Goal: Navigation & Orientation: Understand site structure

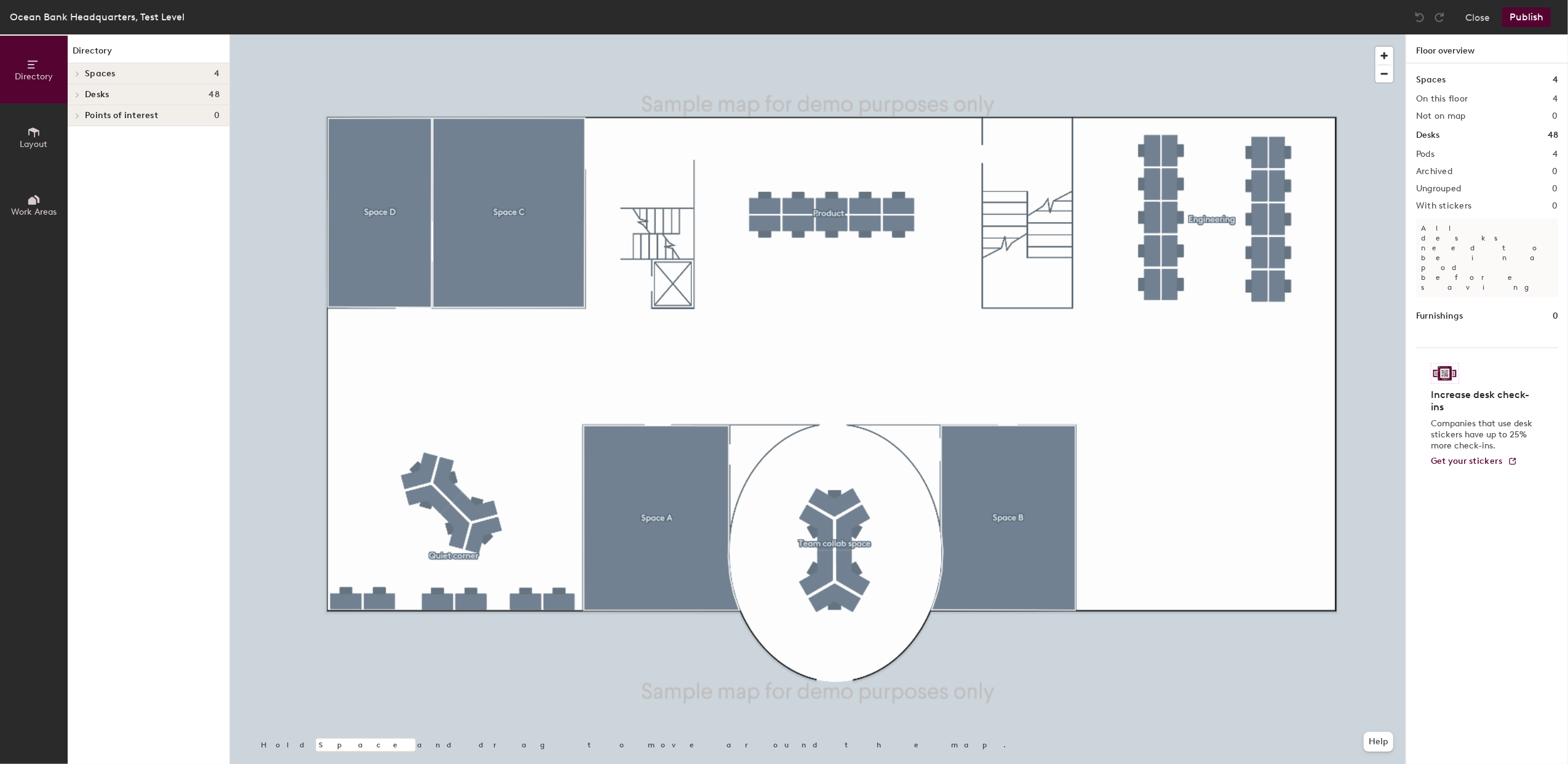
click at [28, 212] on span "Work Areas" at bounding box center [34, 212] width 46 height 11
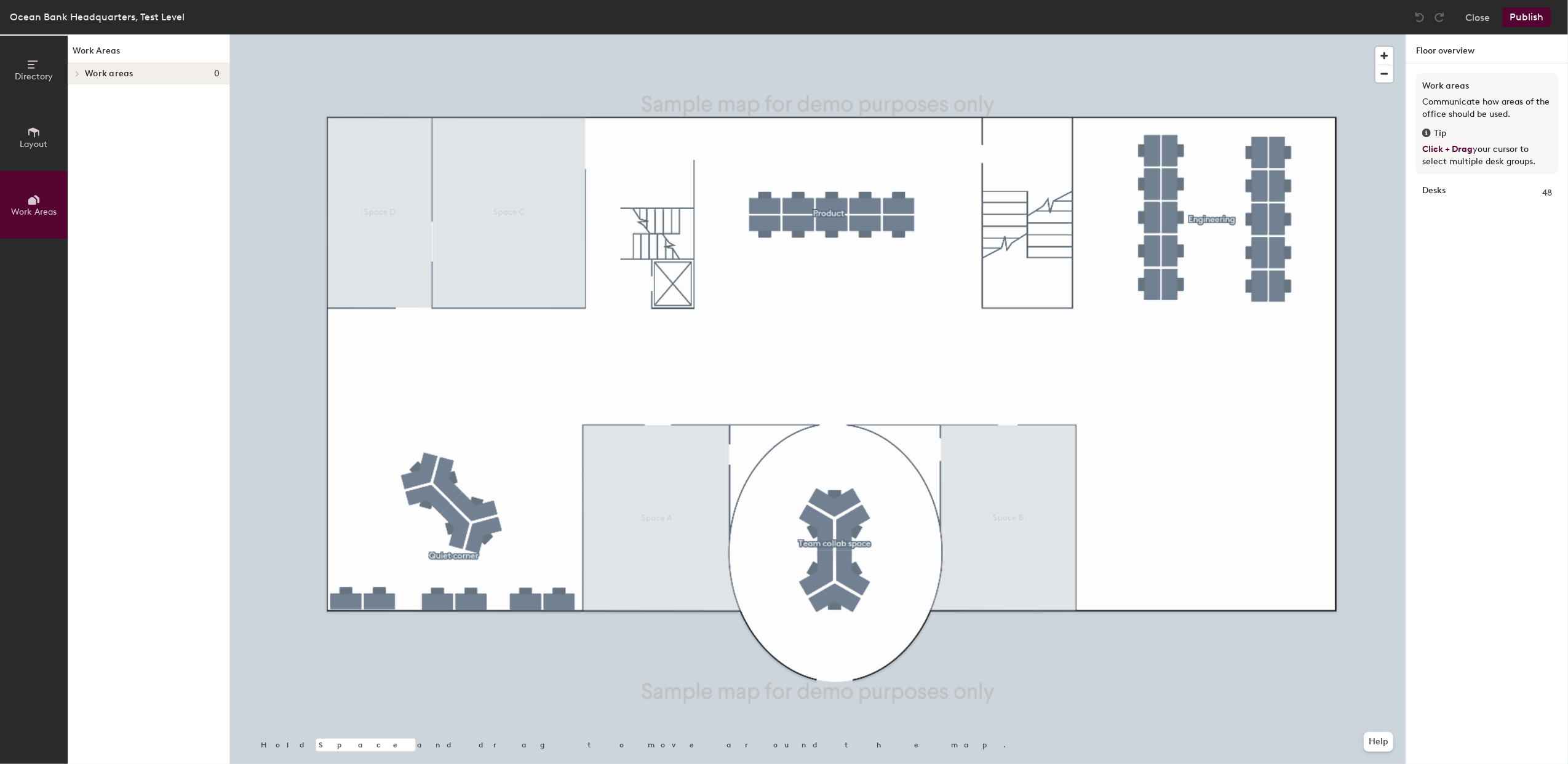
click at [25, 68] on button "Directory" at bounding box center [33, 69] width 68 height 68
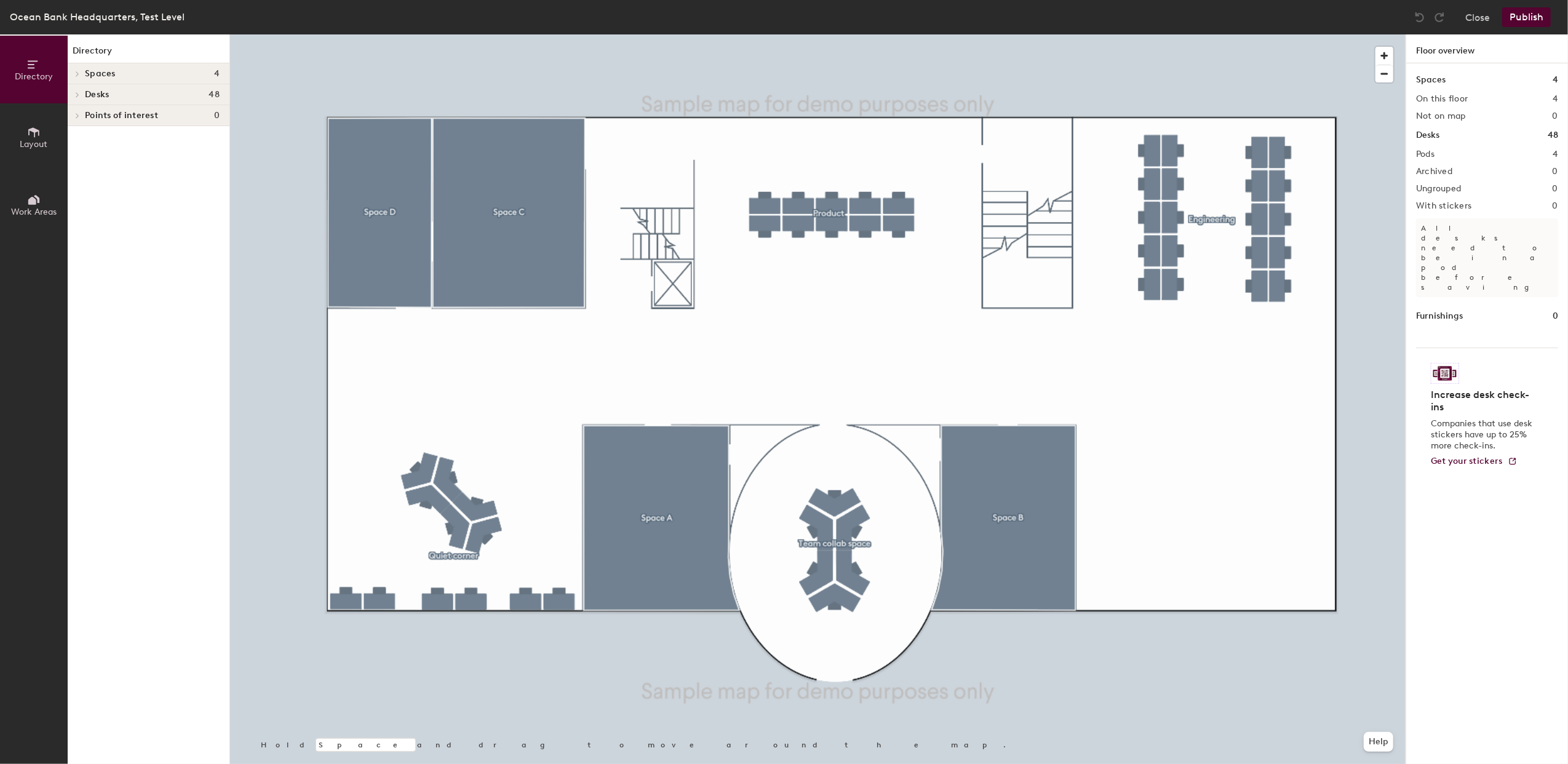
click at [85, 77] on span "Spaces" at bounding box center [100, 74] width 31 height 10
click at [30, 69] on icon at bounding box center [33, 64] width 14 height 14
click at [1475, 20] on button "Close" at bounding box center [1478, 17] width 25 height 20
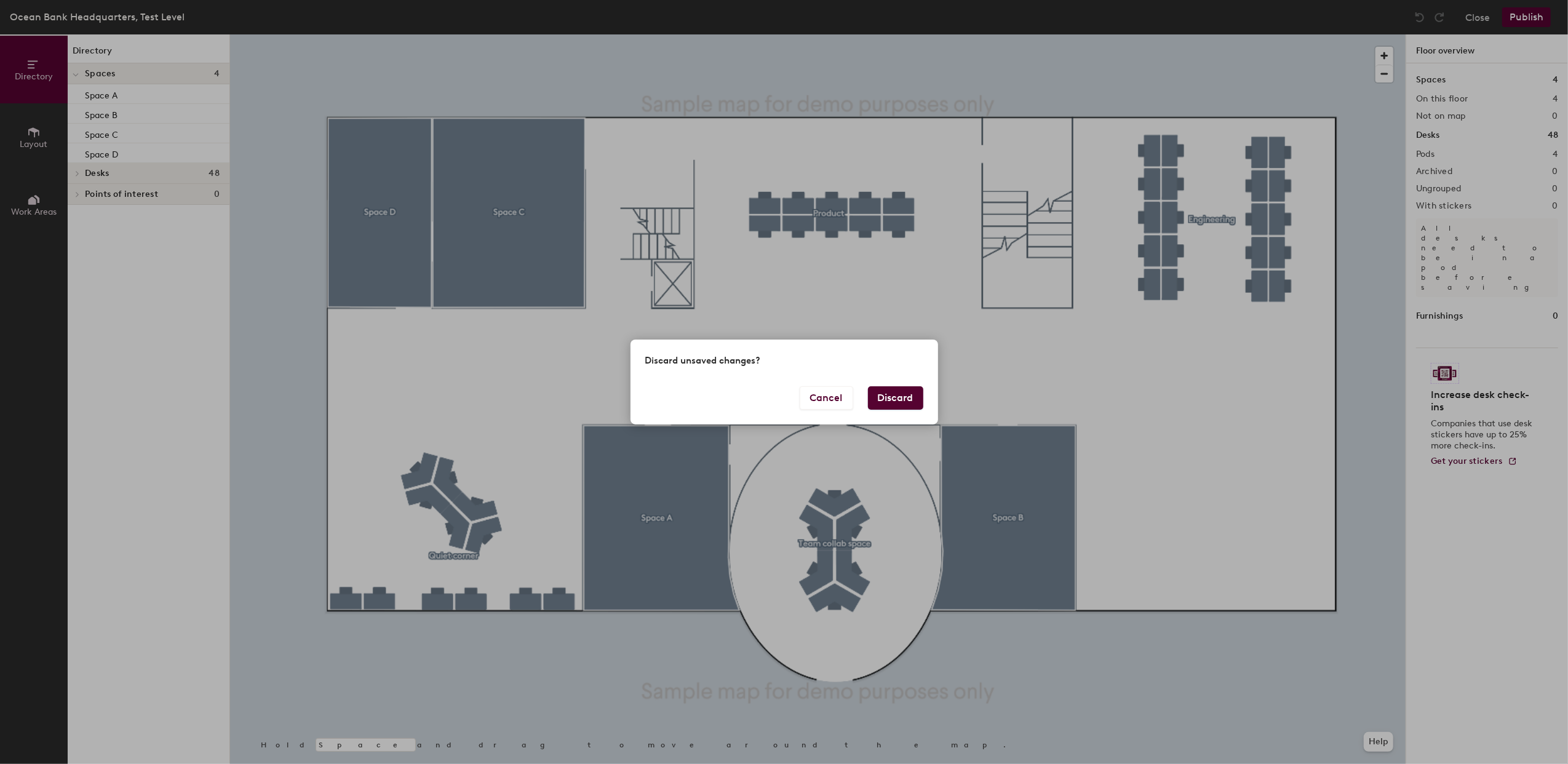
click at [904, 394] on button "Discard" at bounding box center [896, 397] width 55 height 23
